Goal: Register for event/course

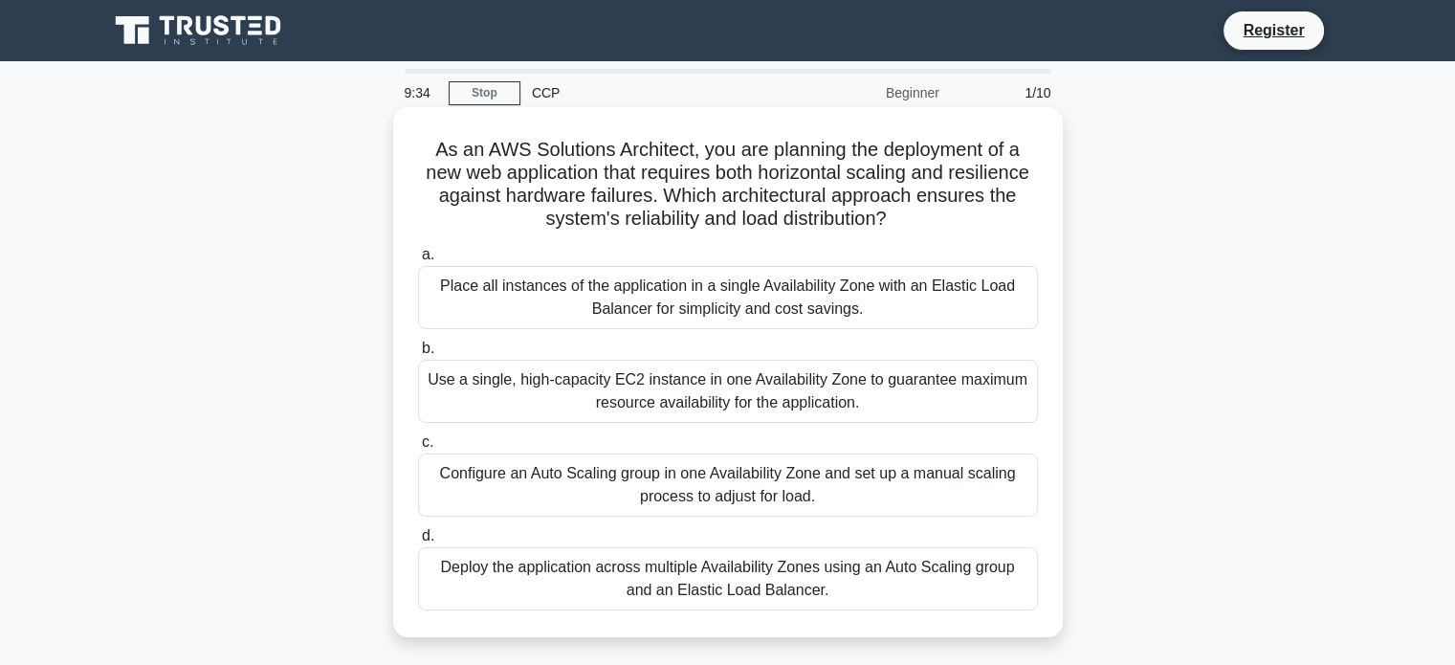
click at [683, 305] on div "Place all instances of the application in a single Availability Zone with an El…" at bounding box center [728, 297] width 620 height 63
click at [418, 261] on input "a. Place all instances of the application in a single Availability Zone with an…" at bounding box center [418, 255] width 0 height 12
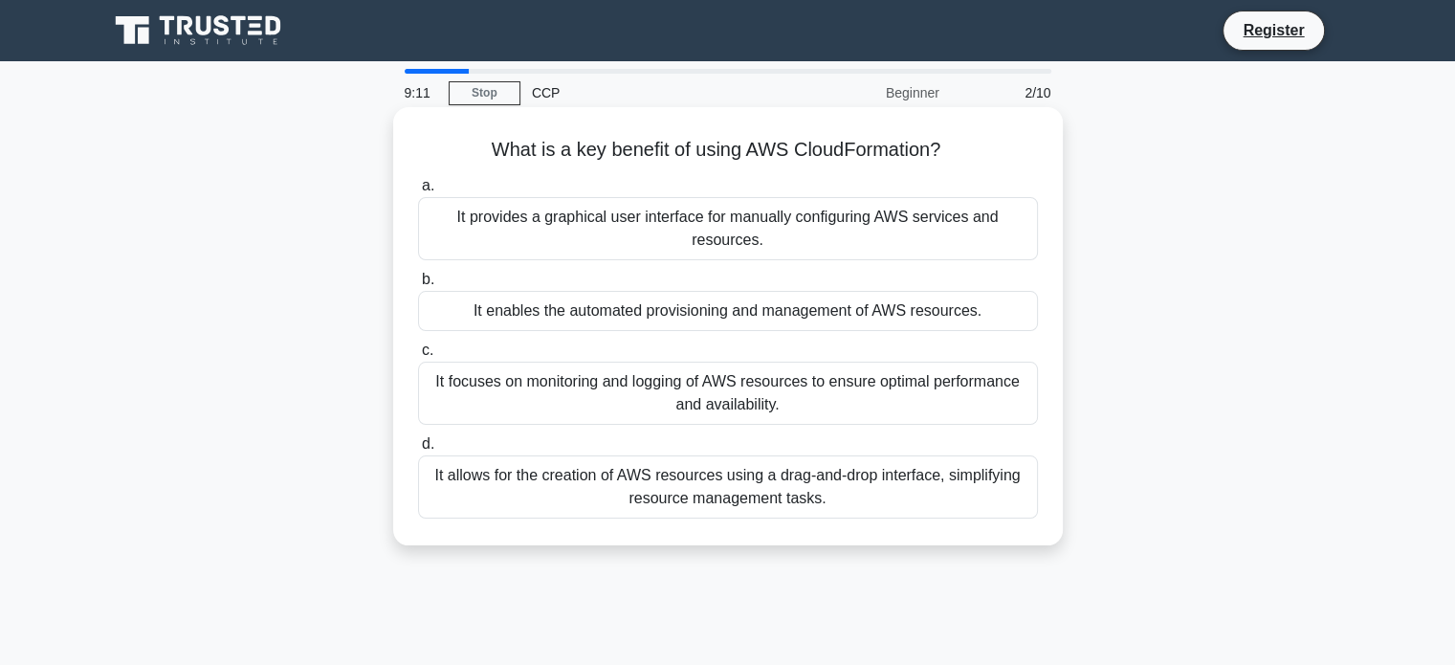
click at [690, 313] on div "It enables the automated provisioning and management of AWS resources." at bounding box center [728, 311] width 620 height 40
click at [418, 286] on input "b. It enables the automated provisioning and management of AWS resources." at bounding box center [418, 280] width 0 height 12
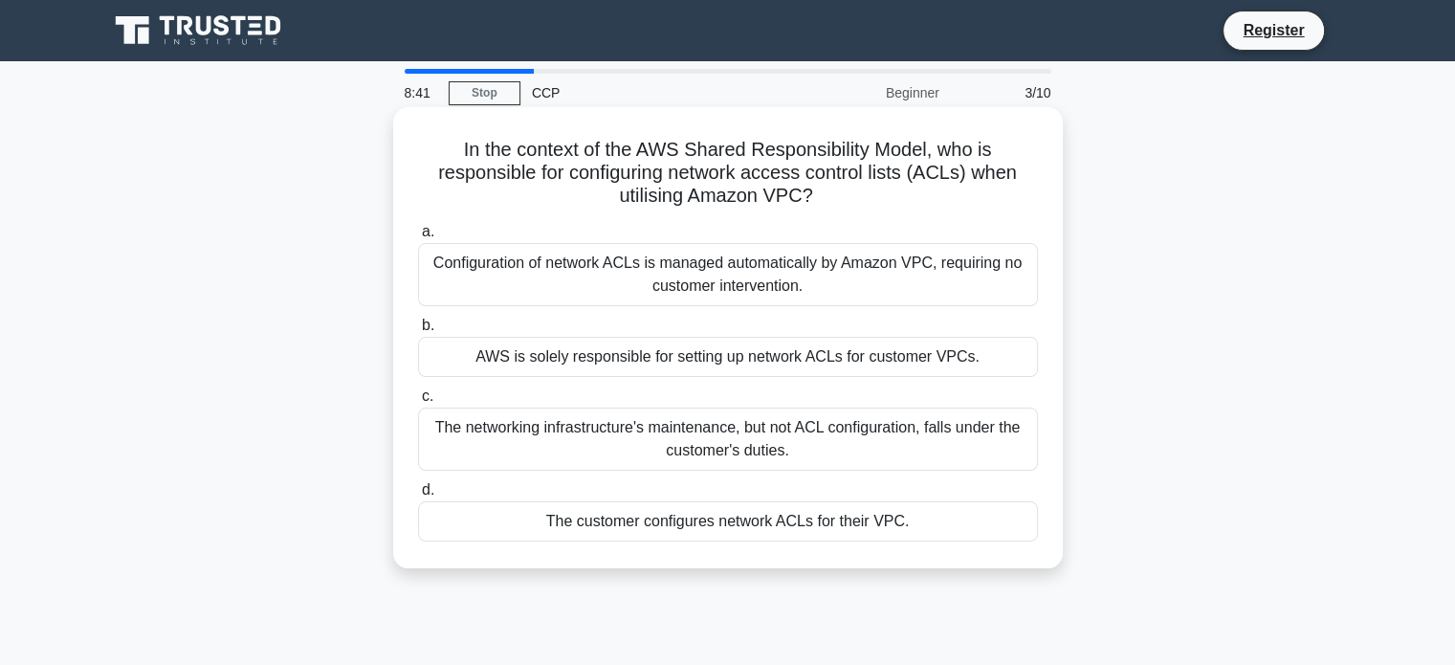
click at [648, 359] on div "AWS is solely responsible for setting up network ACLs for customer VPCs." at bounding box center [728, 357] width 620 height 40
click at [418, 332] on input "b. AWS is solely responsible for setting up network ACLs for customer VPCs." at bounding box center [418, 325] width 0 height 12
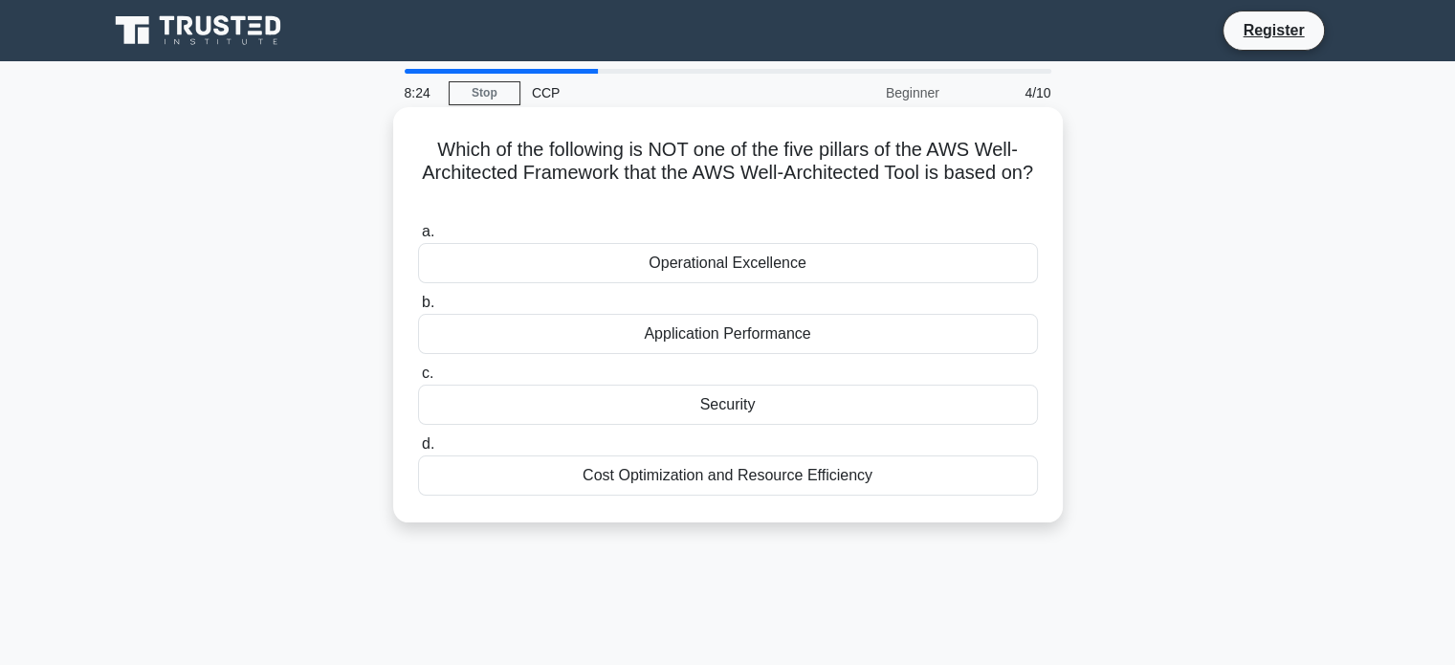
click at [723, 336] on div "Application Performance" at bounding box center [728, 334] width 620 height 40
click at [418, 309] on input "b. Application Performance" at bounding box center [418, 302] width 0 height 12
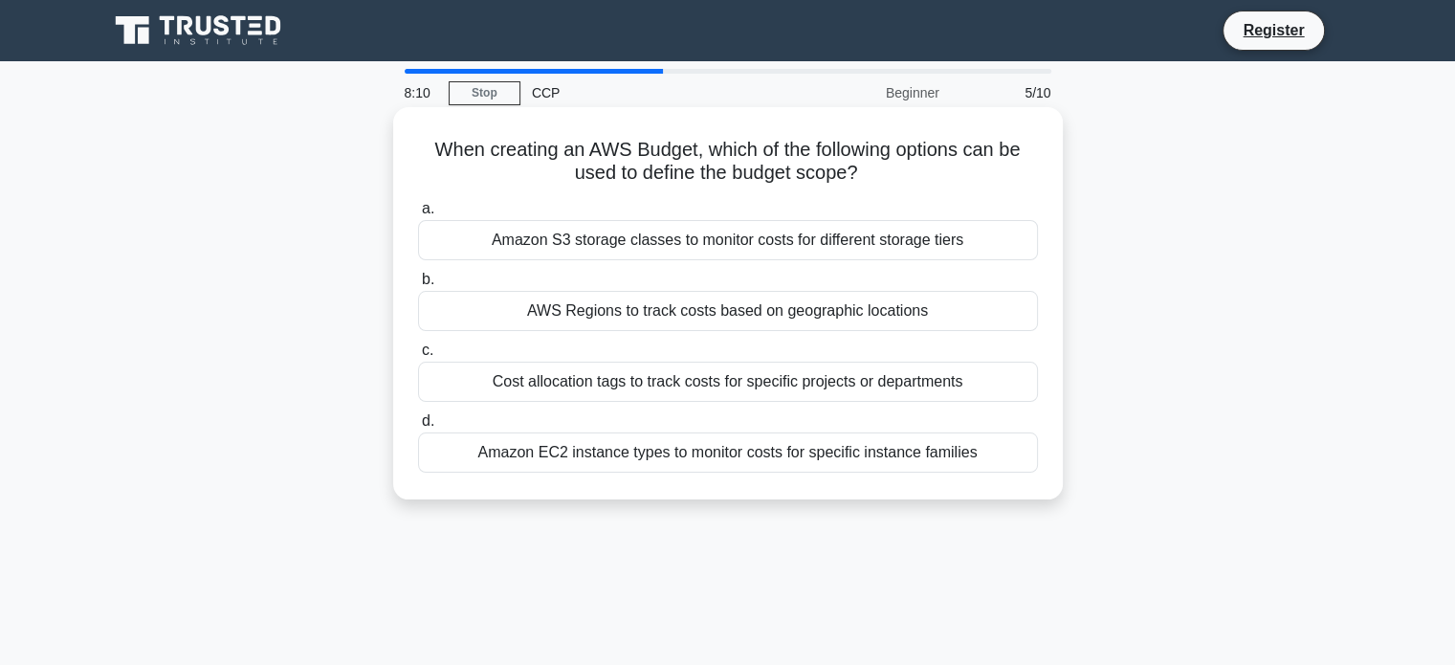
click at [723, 319] on div "AWS Regions to track costs based on geographic locations" at bounding box center [728, 311] width 620 height 40
click at [418, 286] on input "b. AWS Regions to track costs based on geographic locations" at bounding box center [418, 280] width 0 height 12
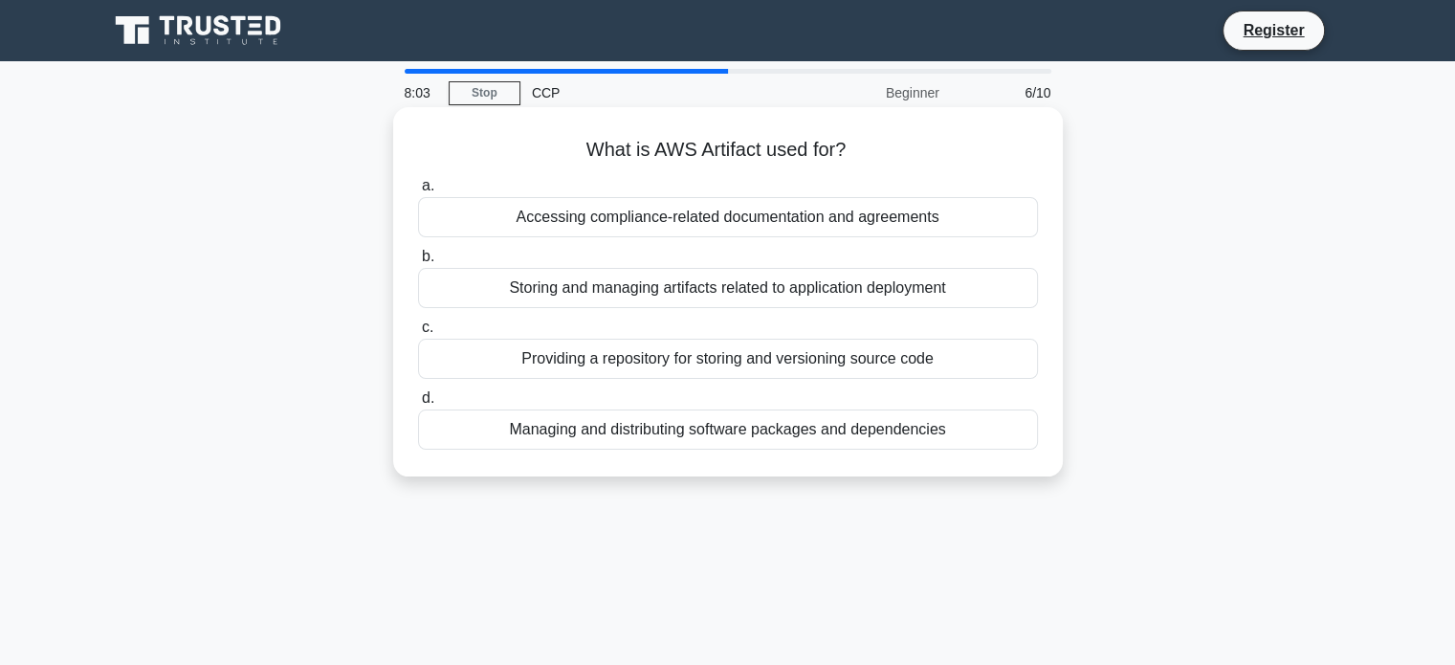
click at [718, 277] on div "Storing and managing artifacts related to application deployment" at bounding box center [728, 288] width 620 height 40
click at [418, 263] on input "b. Storing and managing artifacts related to application deployment" at bounding box center [418, 257] width 0 height 12
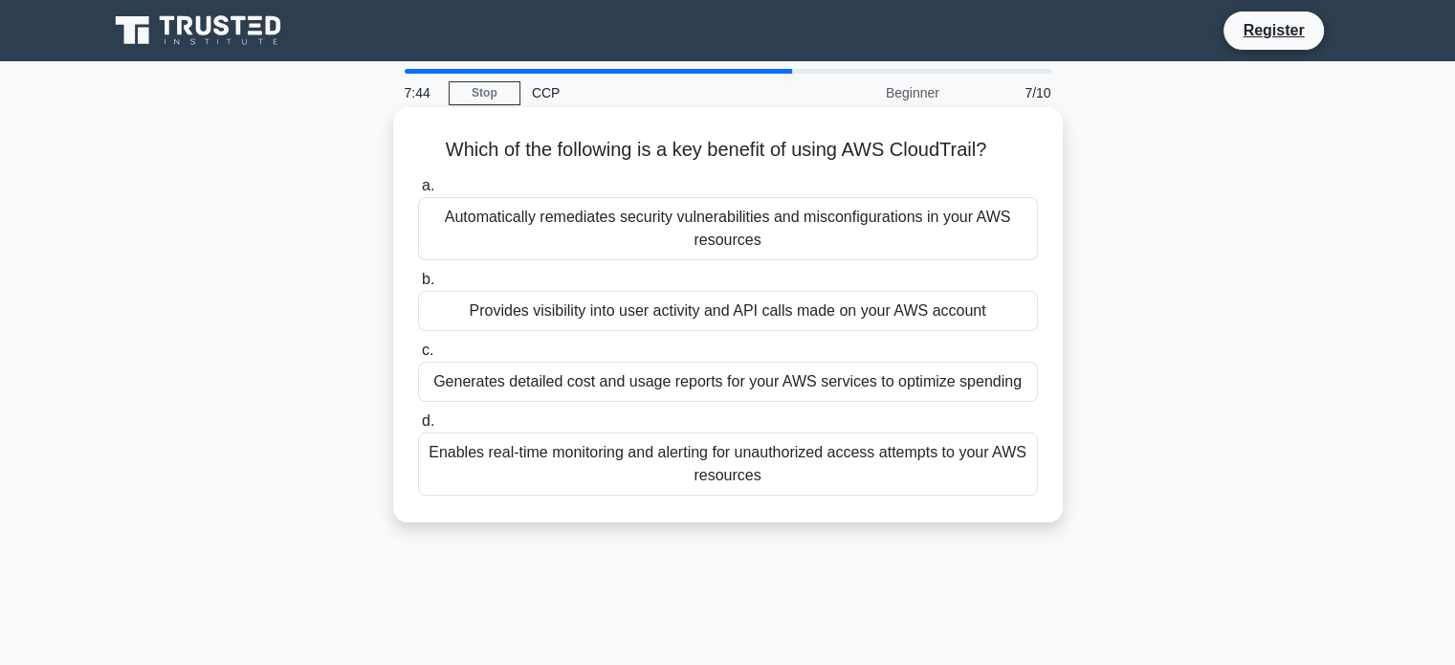
click at [669, 385] on div "Generates detailed cost and usage reports for your AWS services to optimize spe…" at bounding box center [728, 382] width 620 height 40
click at [418, 357] on input "c. Generates detailed cost and usage reports for your AWS services to optimize …" at bounding box center [418, 350] width 0 height 12
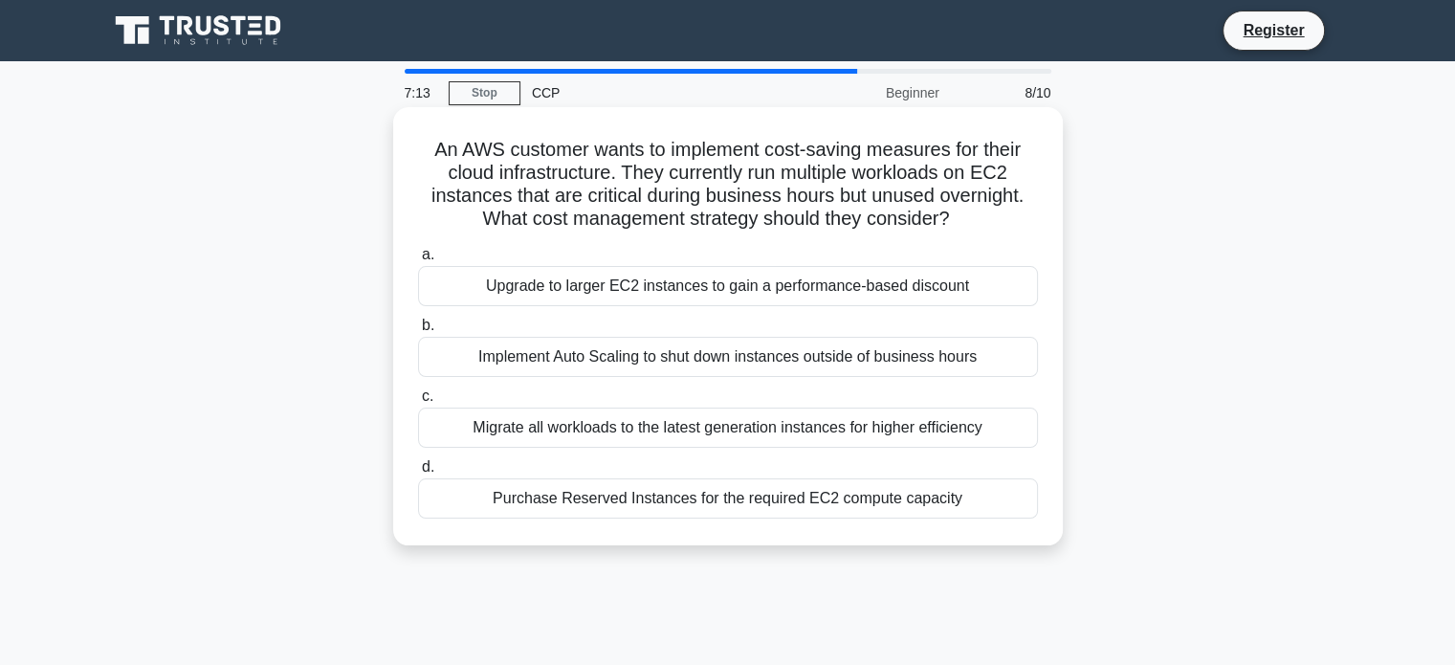
click at [754, 362] on div "Implement Auto Scaling to shut down instances outside of business hours" at bounding box center [728, 357] width 620 height 40
click at [418, 332] on input "b. Implement Auto Scaling to shut down instances outside of business hours" at bounding box center [418, 325] width 0 height 12
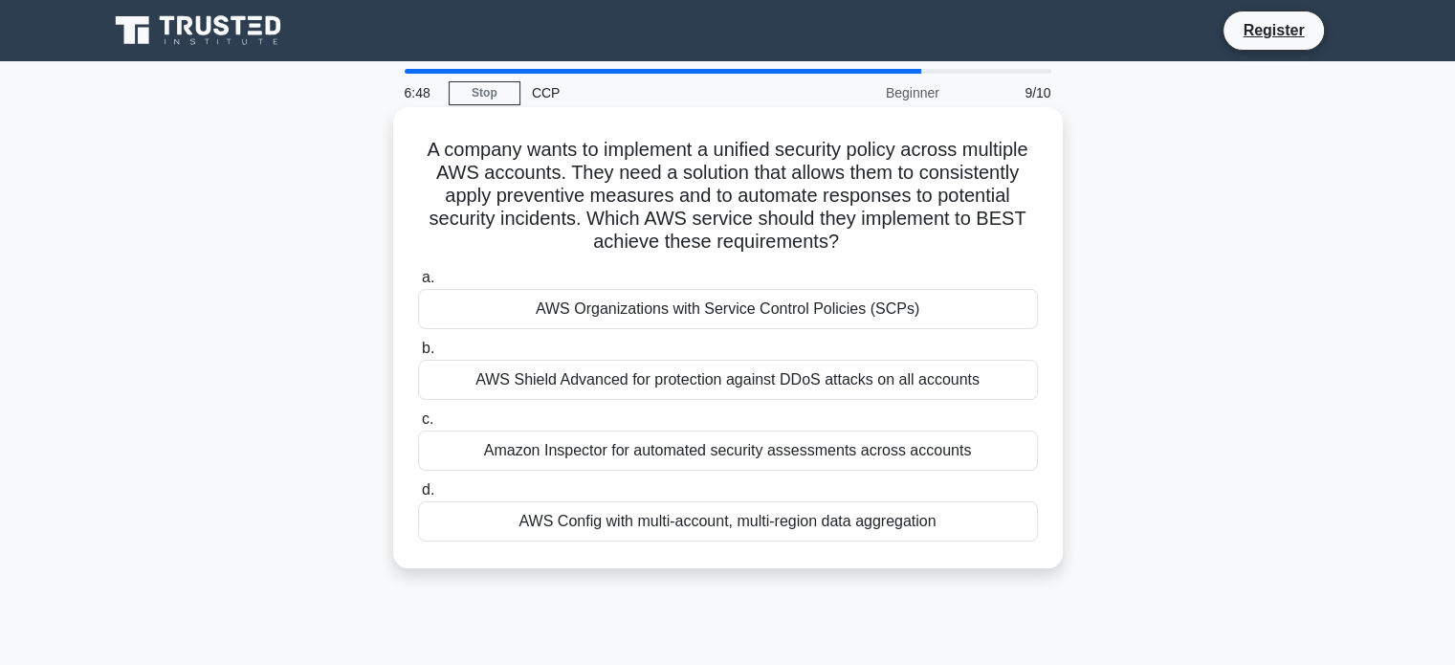
click at [697, 378] on div "AWS Shield Advanced for protection against DDoS attacks on all accounts" at bounding box center [728, 380] width 620 height 40
click at [418, 355] on input "b. AWS Shield Advanced for protection against DDoS attacks on all accounts" at bounding box center [418, 348] width 0 height 12
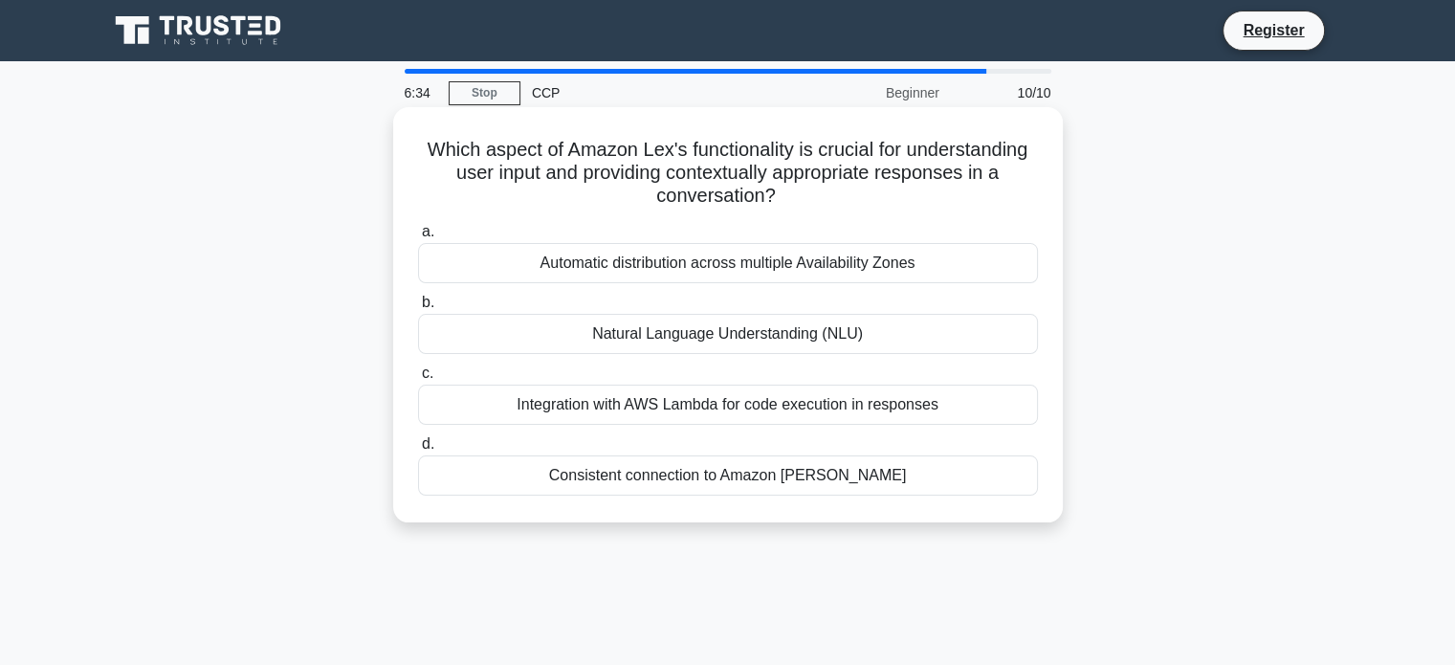
click at [804, 343] on div "Natural Language Understanding (NLU)" at bounding box center [728, 334] width 620 height 40
click at [418, 309] on input "b. Natural Language Understanding (NLU)" at bounding box center [418, 302] width 0 height 12
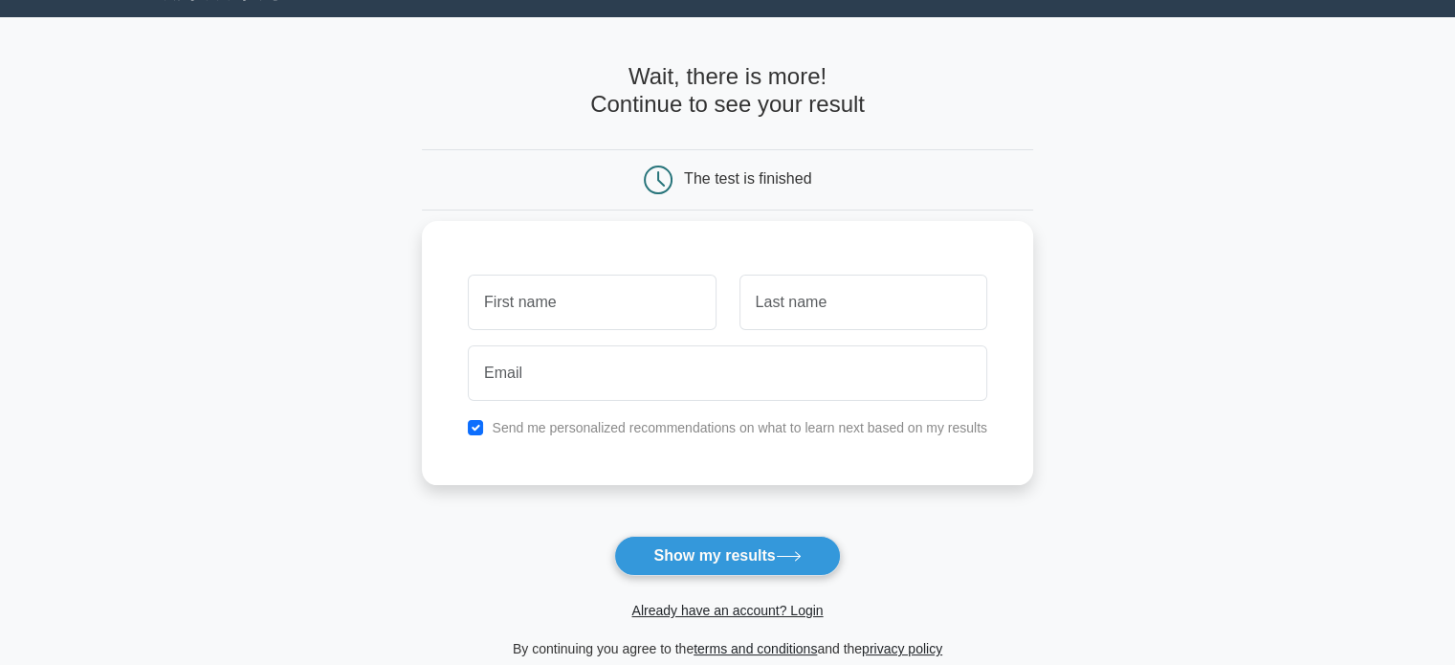
scroll to position [50, 0]
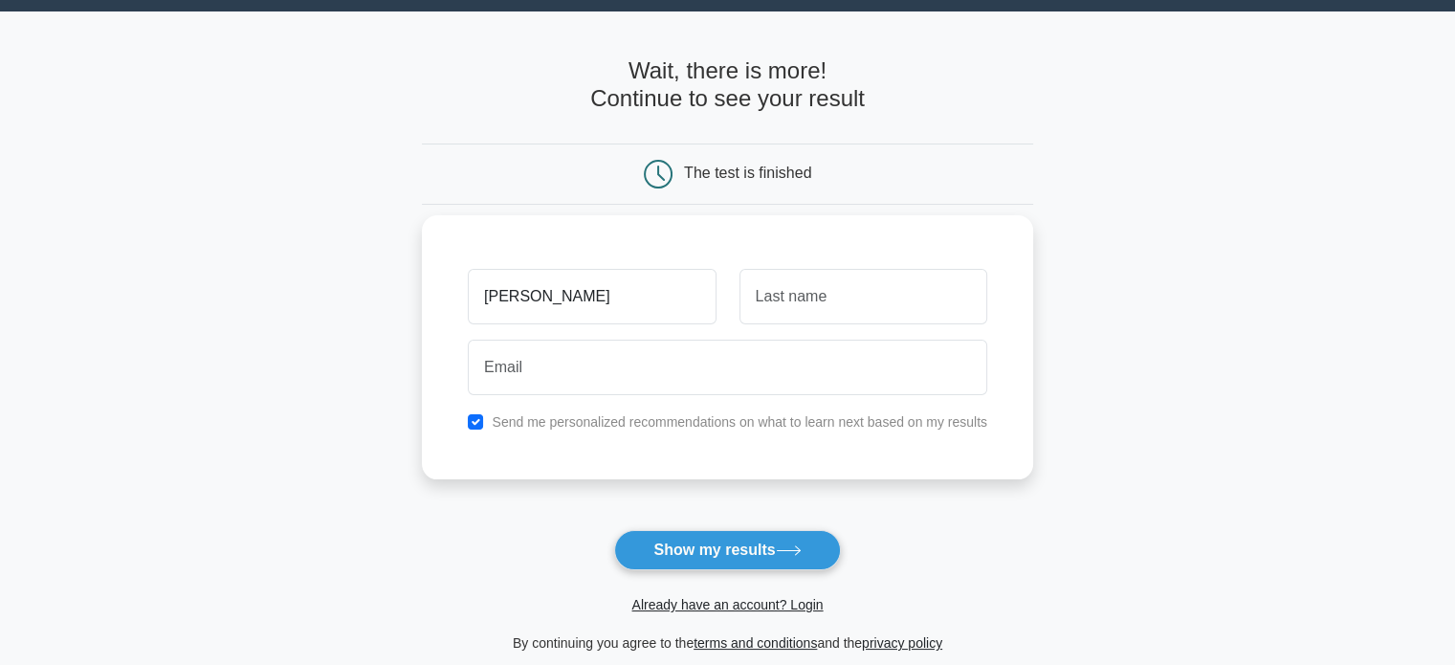
type input "[PERSON_NAME]"
click at [807, 313] on input "text" at bounding box center [863, 296] width 248 height 55
type input "Sharma"
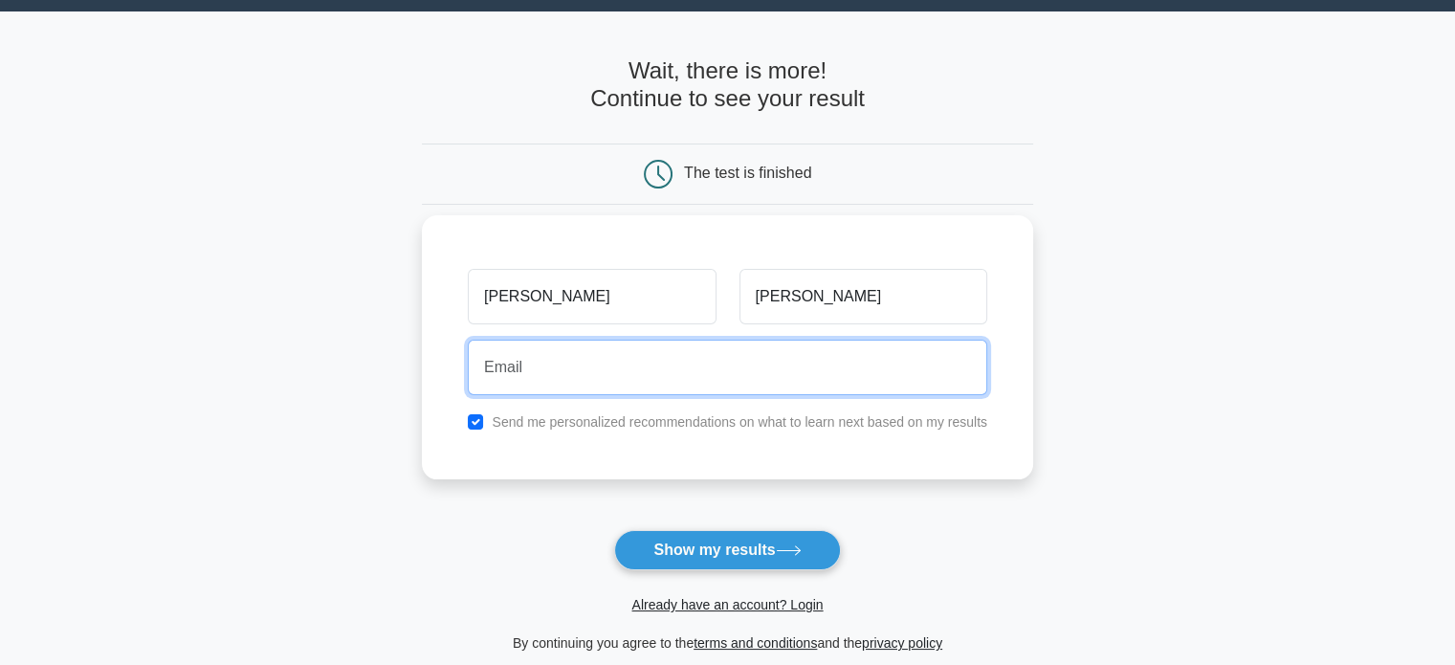
click at [757, 365] on input "email" at bounding box center [727, 367] width 519 height 55
type input "susmitasharma0003@gmail.com"
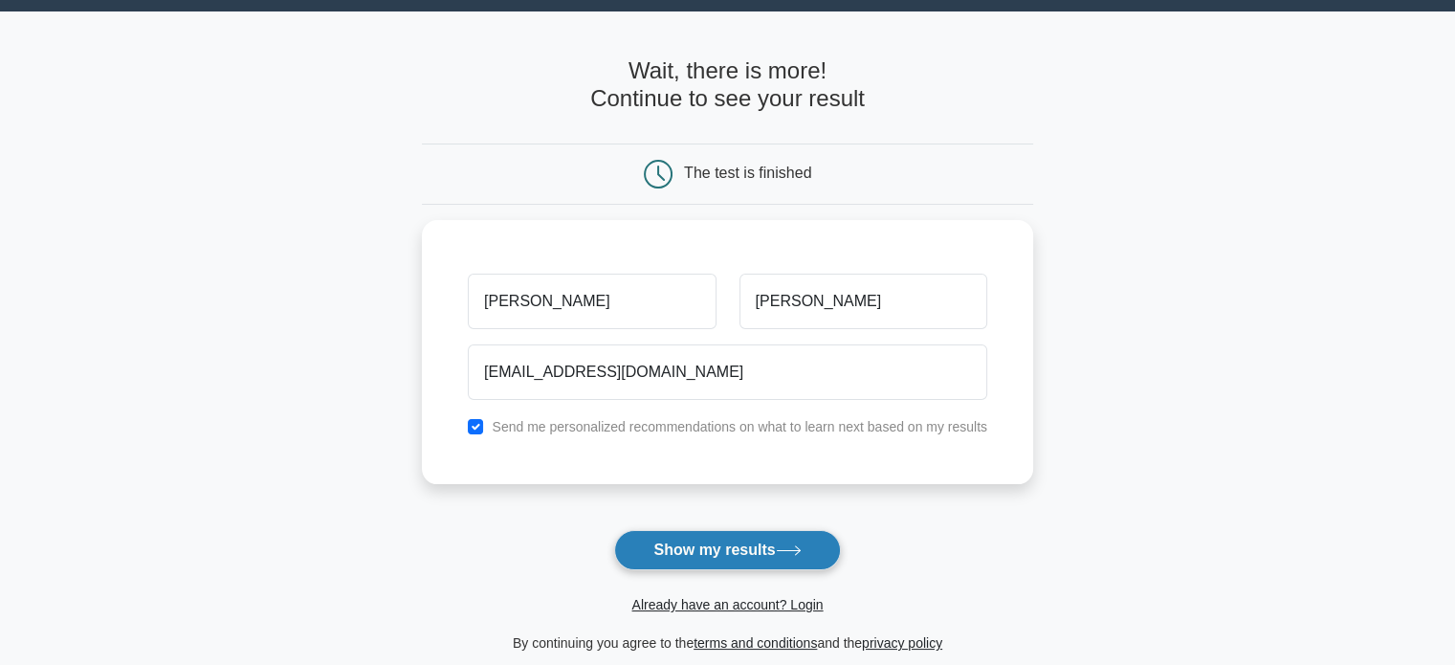
click at [684, 548] on button "Show my results" at bounding box center [727, 550] width 226 height 40
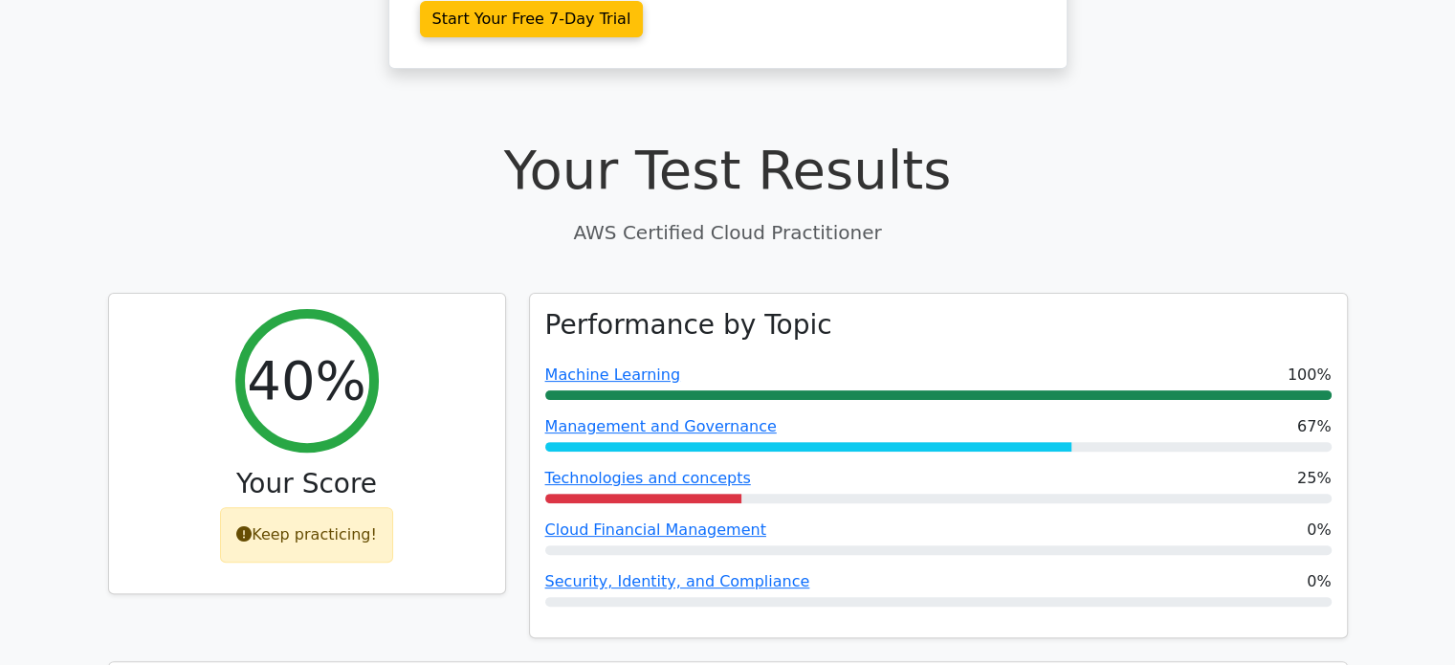
scroll to position [495, 0]
